Goal: Task Accomplishment & Management: Complete application form

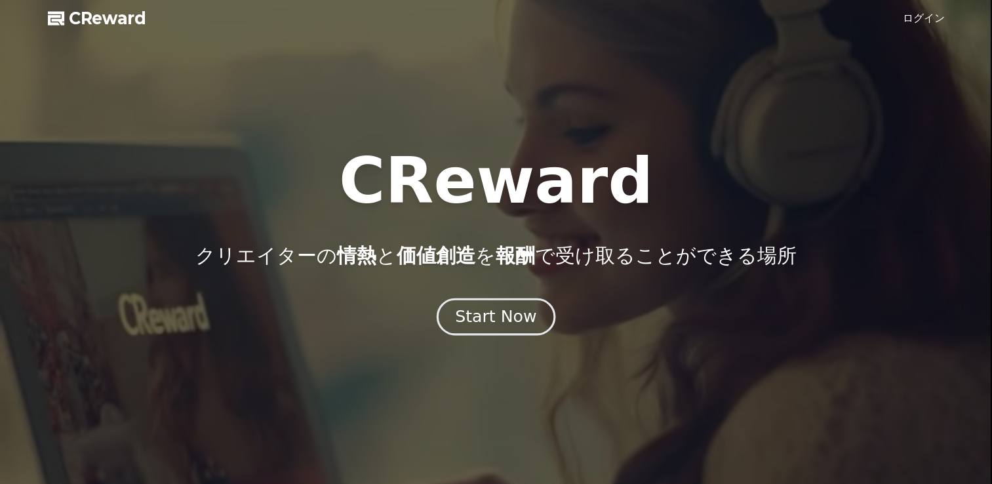
click at [519, 321] on div "Start Now" at bounding box center [495, 317] width 81 height 22
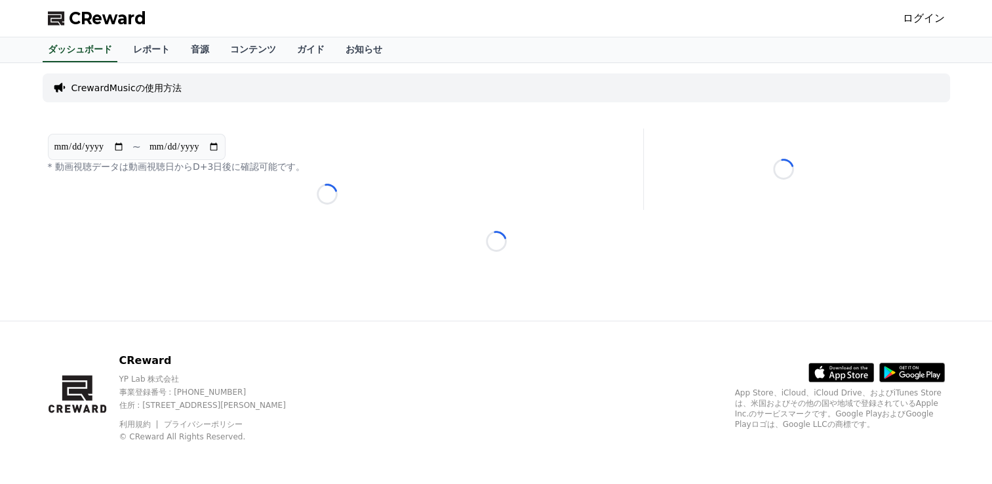
click at [934, 15] on link "ログイン" at bounding box center [924, 18] width 42 height 16
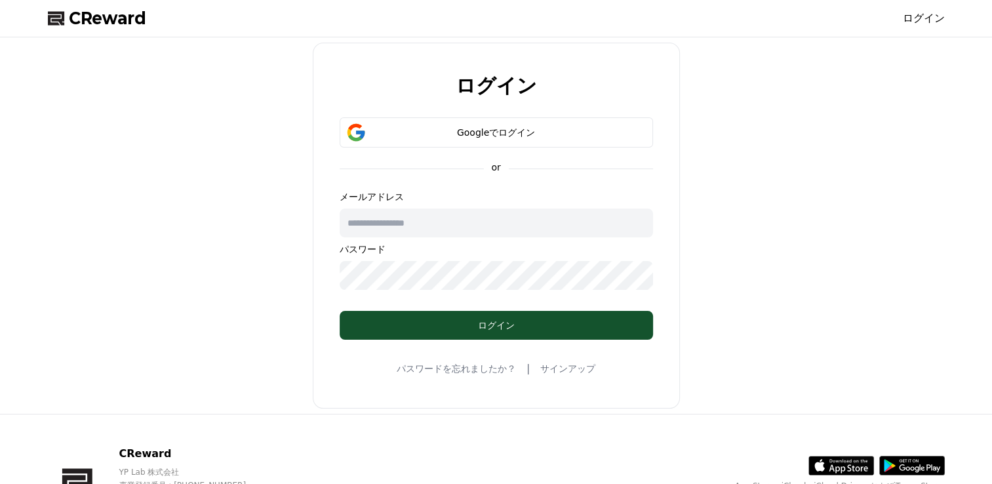
click at [549, 375] on div "パスワードを忘れましたか？ | サインアップ" at bounding box center [496, 369] width 199 height 16
click at [551, 369] on link "サインアップ" at bounding box center [567, 368] width 55 height 13
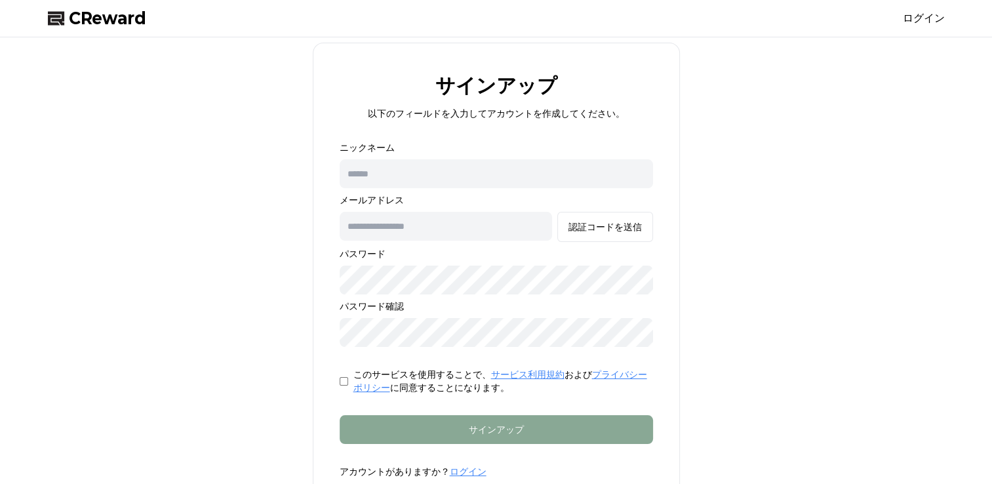
click at [527, 175] on input "text" at bounding box center [497, 173] width 314 height 29
click at [752, 240] on div "サインアップ 以下のフィールドを入力してアカウントを作成してください。 ニックネーム メールアドレス 認証コードを送信 パスワード パスワード確認 このサービ…" at bounding box center [497, 277] width 908 height 468
click at [458, 230] on input "text" at bounding box center [446, 226] width 213 height 29
type input "**********"
click at [725, 262] on div "**********" at bounding box center [497, 277] width 908 height 468
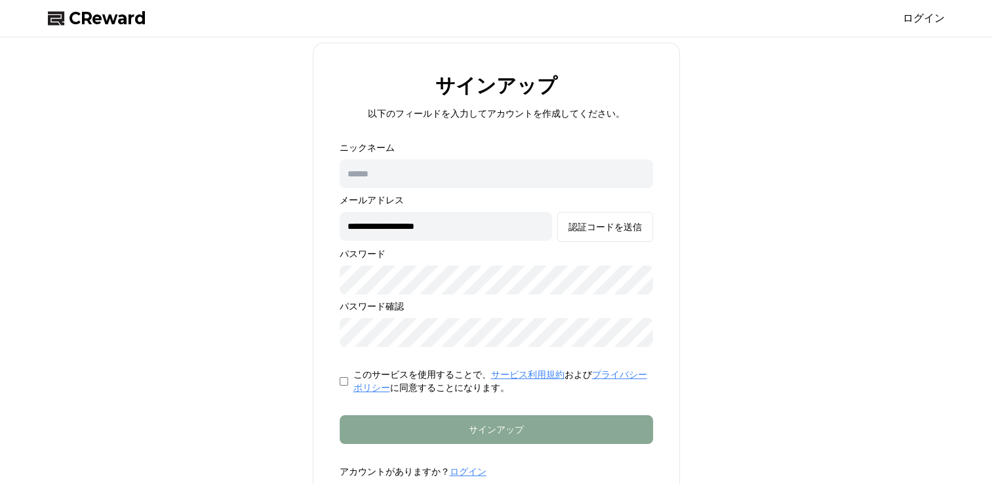
click at [425, 167] on input "text" at bounding box center [497, 173] width 314 height 29
click at [338, 380] on form "**********" at bounding box center [496, 309] width 355 height 337
click at [359, 380] on p "このサービスを使用することで、 サービス利用規約 および プライバシーポリシー に同意することになります。" at bounding box center [504, 381] width 300 height 26
click at [396, 173] on input "text" at bounding box center [497, 173] width 314 height 29
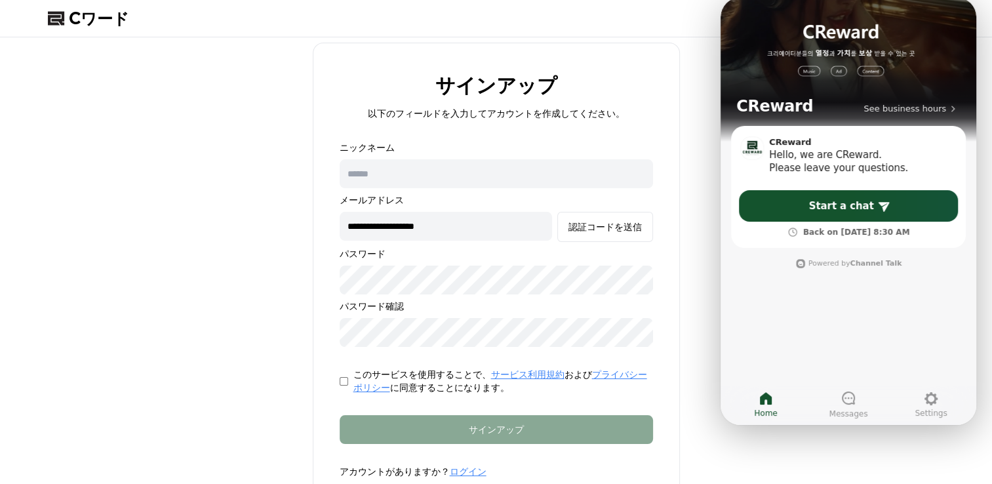
click at [854, 314] on div "CReward See business hours CReward Hello, we are CReward. Please leave your que…" at bounding box center [849, 211] width 256 height 428
drag, startPoint x: 798, startPoint y: 301, endPoint x: 761, endPoint y: 303, distance: 36.1
click at [761, 303] on div "CReward See business hours CReward Hello, we are CReward. Please leave your que…" at bounding box center [849, 211] width 256 height 428
click at [765, 392] on icon at bounding box center [766, 398] width 12 height 12
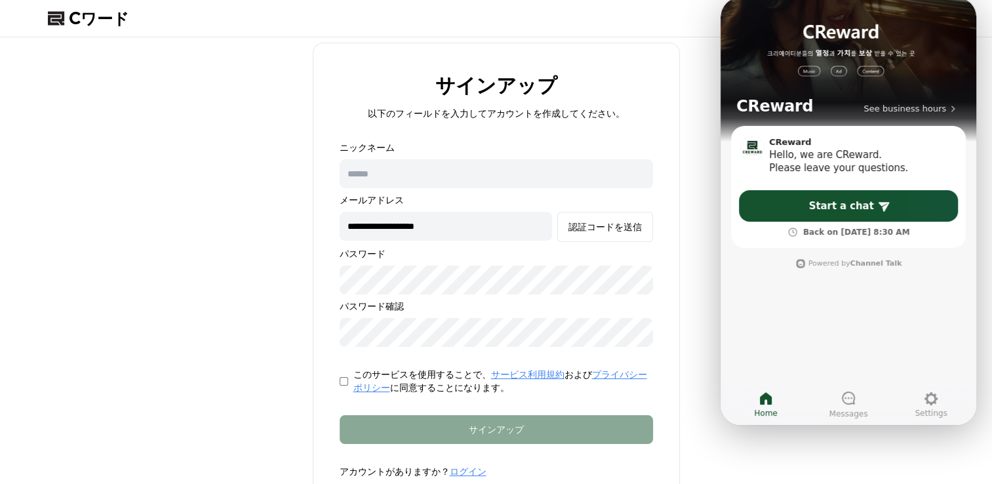
click at [765, 391] on icon at bounding box center [766, 399] width 16 height 16
click at [409, 171] on input "text" at bounding box center [497, 173] width 314 height 29
type input "*"
type input "*****"
